Goal: Task Accomplishment & Management: Use online tool/utility

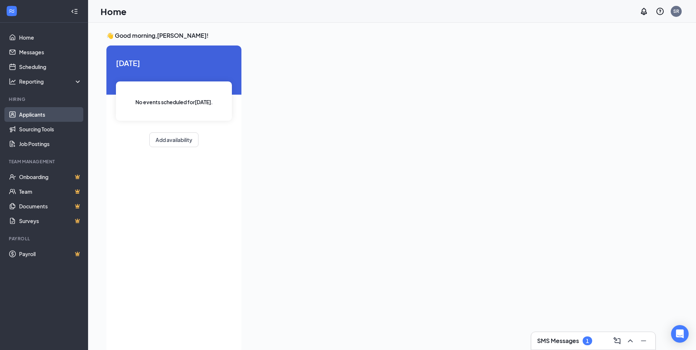
click at [29, 113] on link "Applicants" at bounding box center [50, 114] width 63 height 15
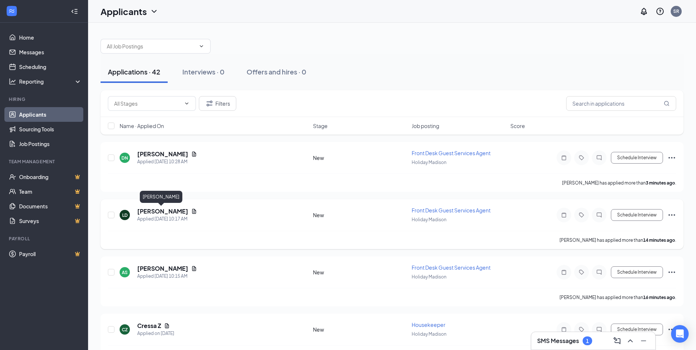
click at [157, 212] on h5 "[PERSON_NAME]" at bounding box center [162, 211] width 51 height 8
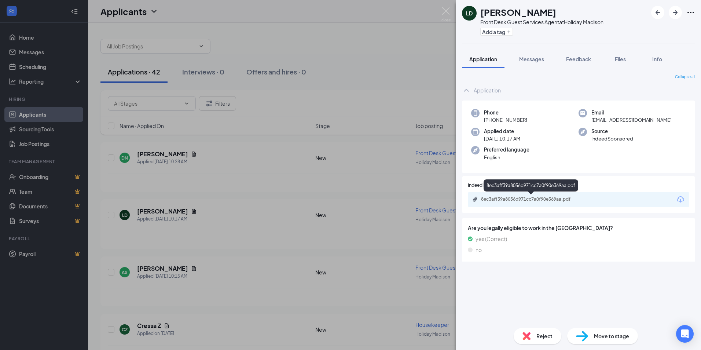
click at [520, 201] on div "8ec3aff39a8056d971cc7a0f90e369aa.pdf" at bounding box center [532, 199] width 103 height 6
click at [445, 9] on img at bounding box center [446, 14] width 9 height 14
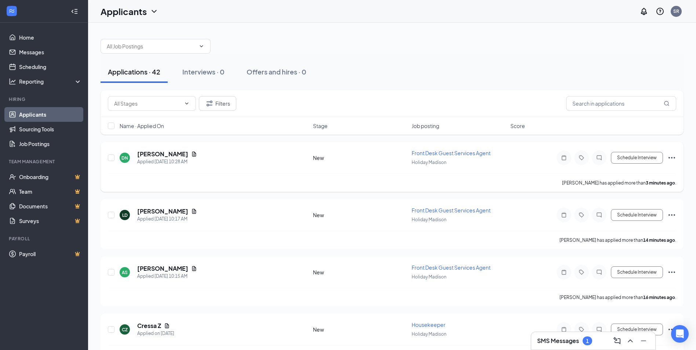
click at [149, 151] on h5 "[PERSON_NAME]" at bounding box center [162, 154] width 51 height 8
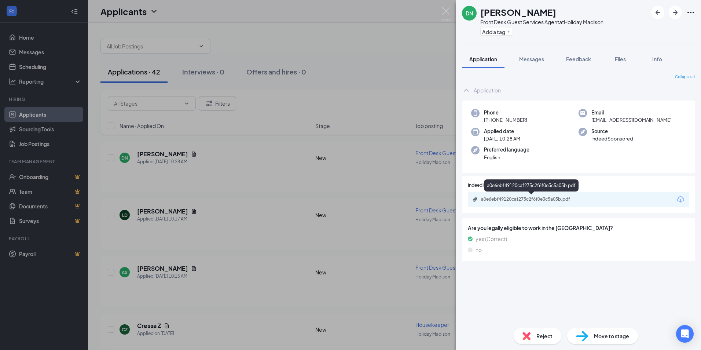
click at [512, 200] on div "a0e6ebf49120caf275c2f6f0e3c5a05b.pdf" at bounding box center [532, 199] width 103 height 6
click at [446, 14] on img at bounding box center [446, 14] width 9 height 14
